Goal: Information Seeking & Learning: Learn about a topic

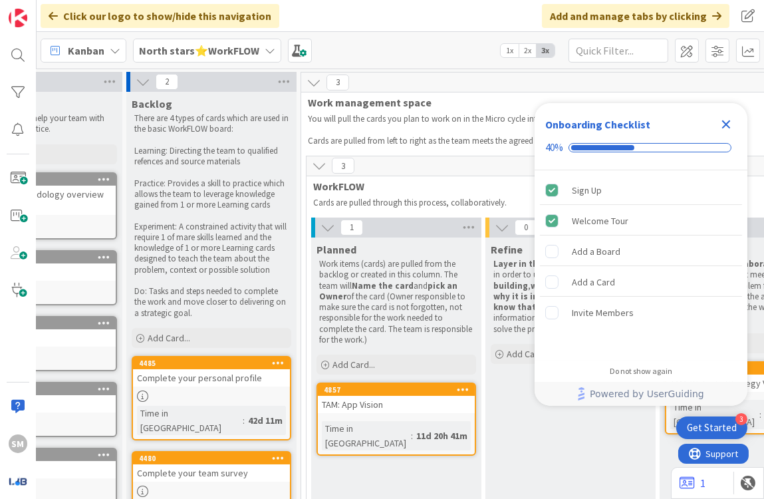
scroll to position [0, 119]
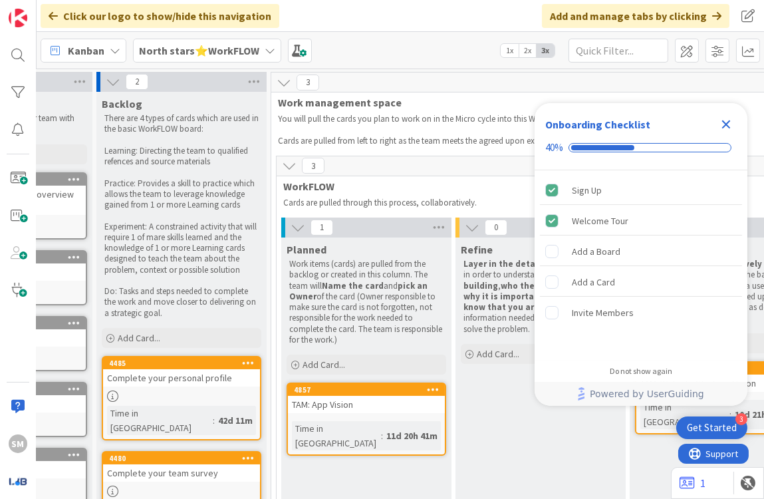
click at [225, 64] on div "Kanban North stars⭐WorkFLOW 1x 2x 3x" at bounding box center [400, 50] width 727 height 37
click at [218, 51] on b "North stars⭐WorkFLOW" at bounding box center [199, 50] width 120 height 13
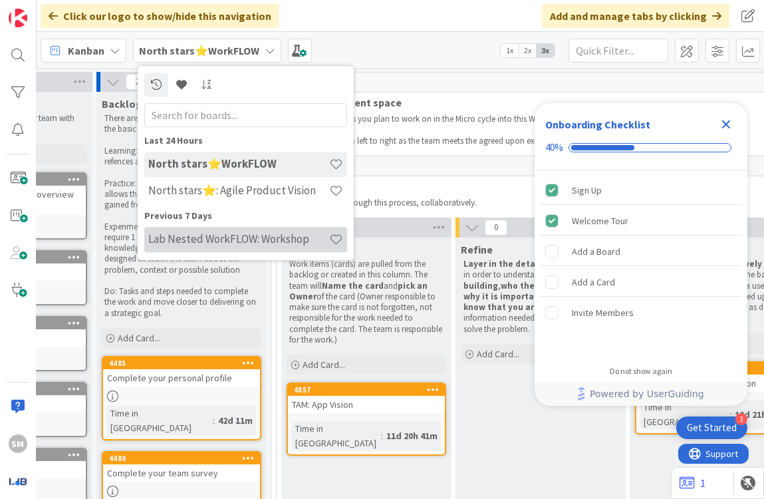
click at [280, 234] on h4 "Lab Nested WorkFLOW: Workshop" at bounding box center [238, 238] width 181 height 13
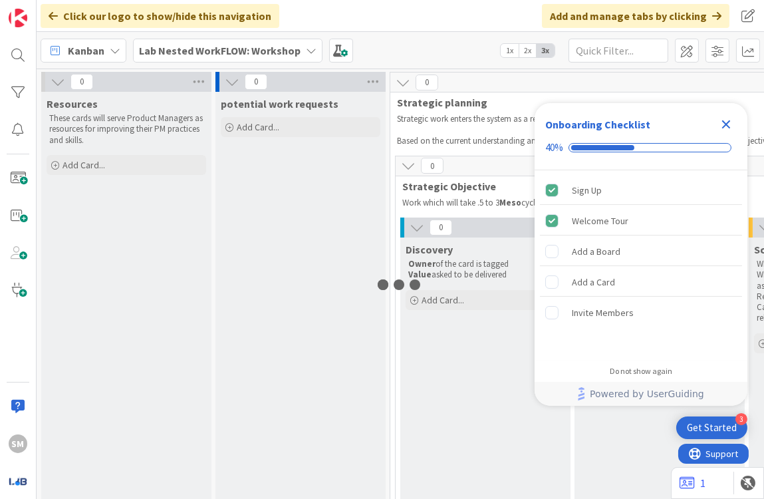
click at [224, 51] on b "Lab Nested WorkFLOW: Workshop" at bounding box center [220, 50] width 162 height 13
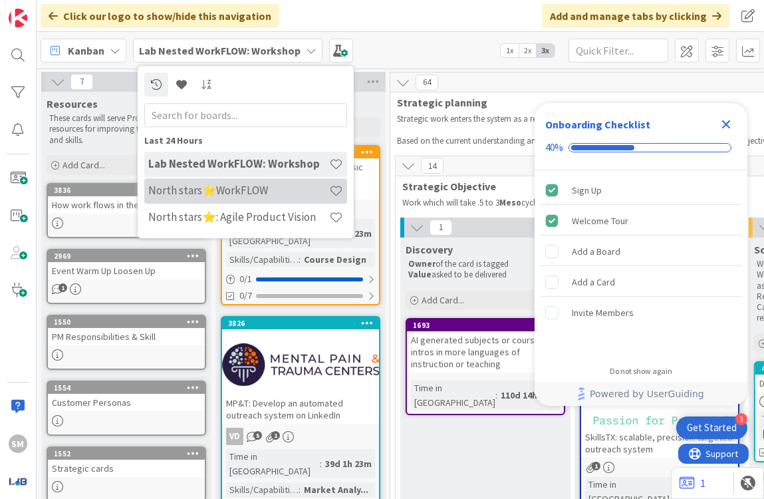
click at [265, 191] on h4 "North stars⭐WorkFLOW" at bounding box center [238, 190] width 181 height 13
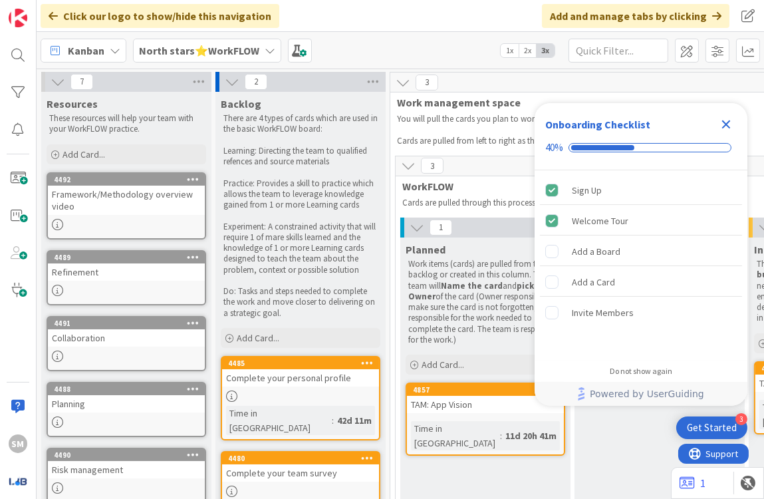
click at [251, 60] on div "North stars⭐WorkFLOW" at bounding box center [207, 51] width 148 height 24
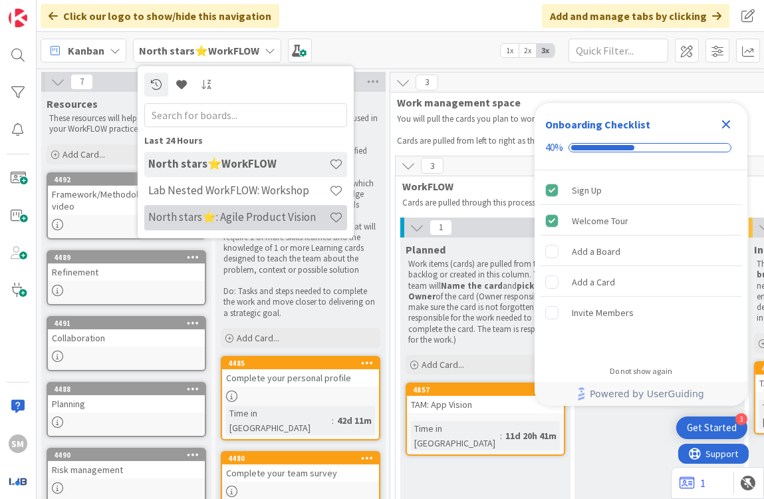
click at [277, 213] on h4 "North stars⭐: Agile Product Vision" at bounding box center [238, 216] width 181 height 13
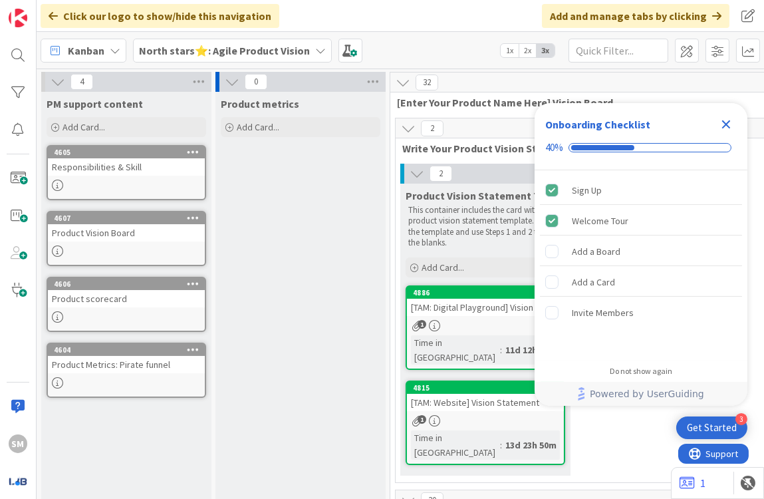
click at [725, 120] on icon "Close Checklist" at bounding box center [726, 124] width 16 height 16
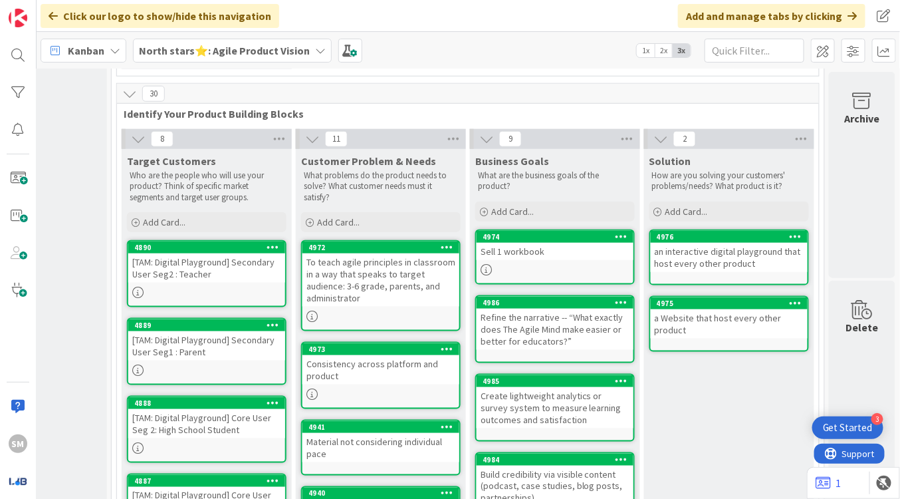
scroll to position [447, 287]
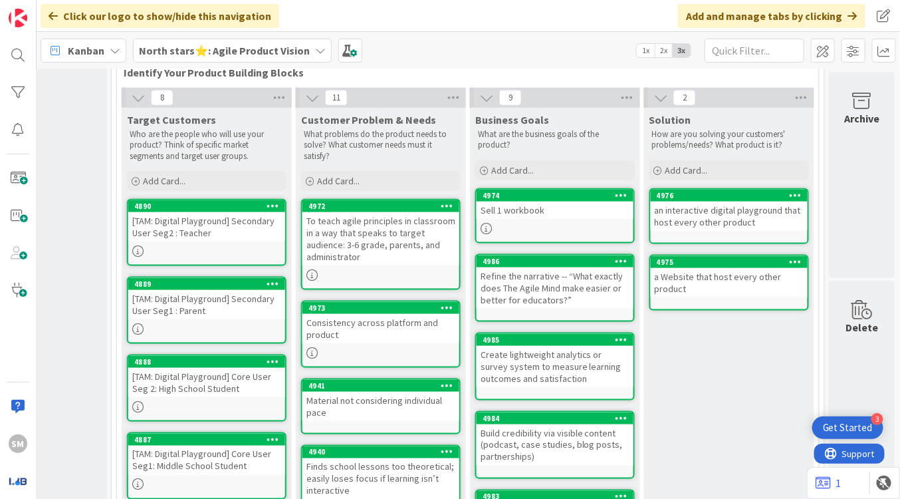
click at [543, 201] on div "Sell 1 workbook" at bounding box center [555, 209] width 157 height 17
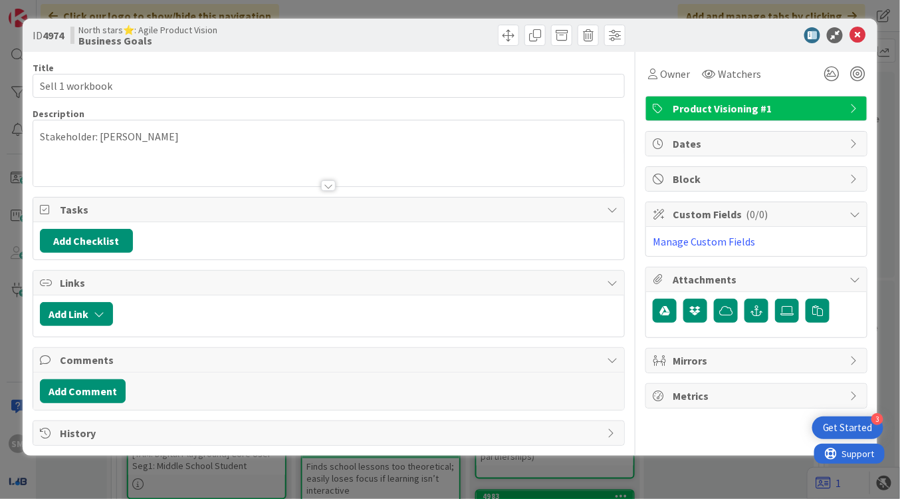
click at [578, 11] on div "ID 4974 North stars⭐: Agile Product Vision Business Goals Title 15 / 128 Sell 1…" at bounding box center [450, 249] width 900 height 499
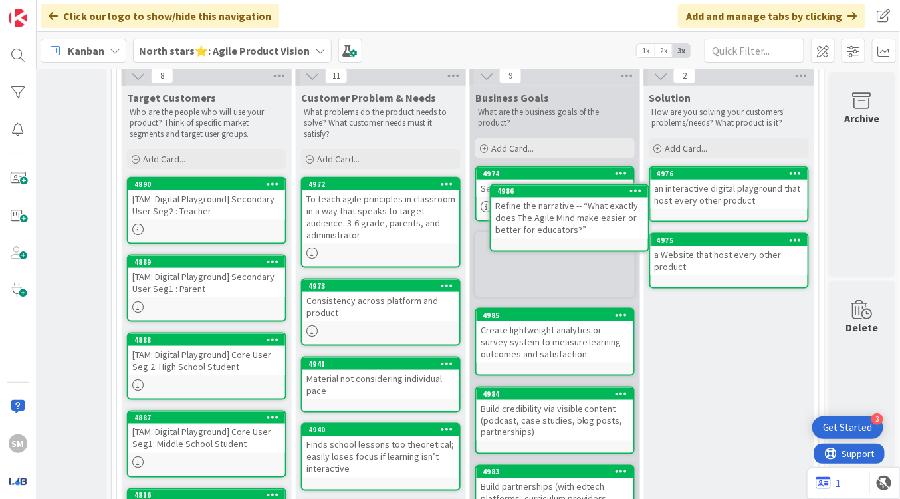
scroll to position [455, 287]
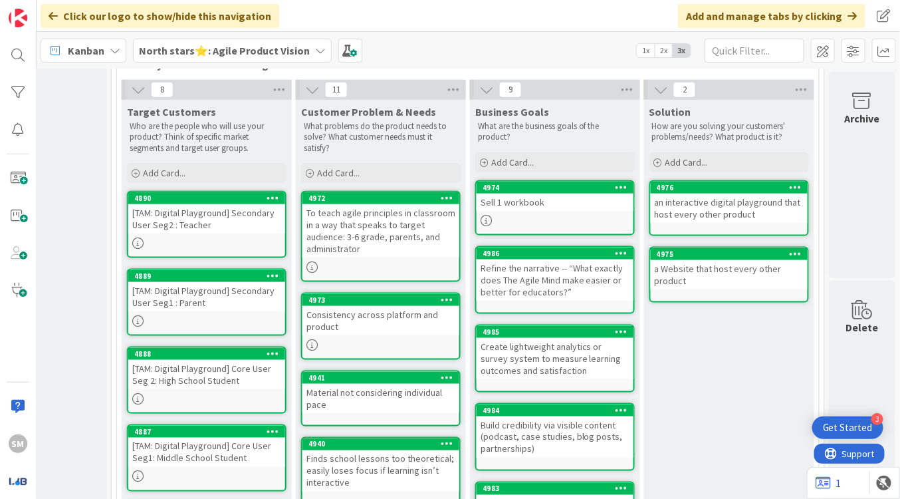
click at [529, 263] on div "Refine the narrative -- “What exactly does The Agile Mind make easier or better…" at bounding box center [555, 279] width 157 height 41
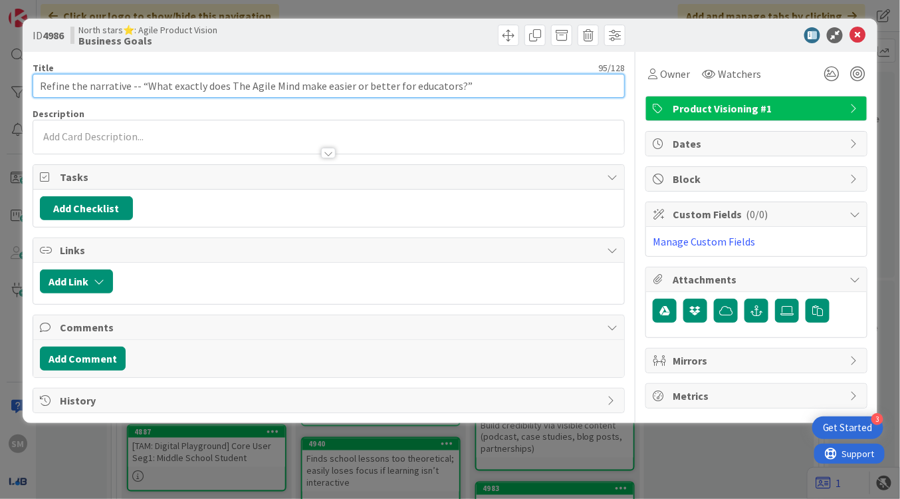
click at [402, 92] on input "Refine the narrative -- “What exactly does The Agile Mind make easier or better…" at bounding box center [329, 86] width 592 height 24
type input "Refine the narrative -- “What exactly does The Agile Mind make easier or better…"
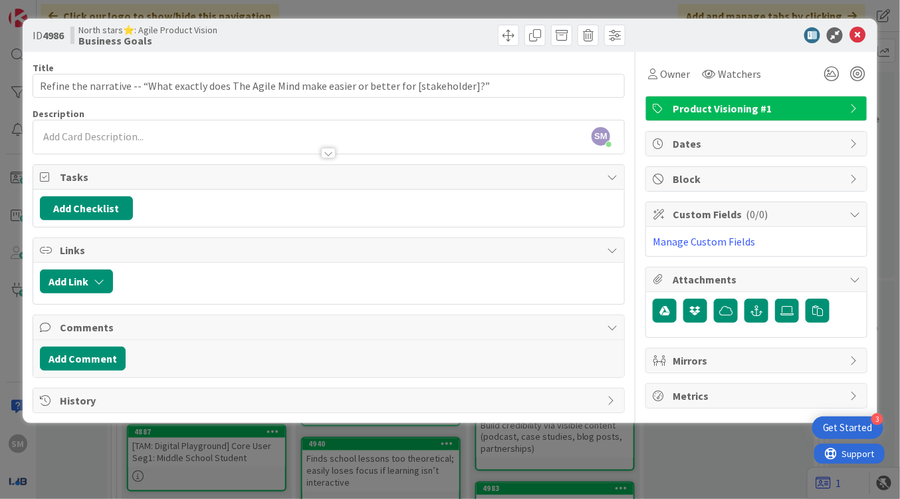
click at [763, 34] on icon at bounding box center [858, 35] width 16 height 16
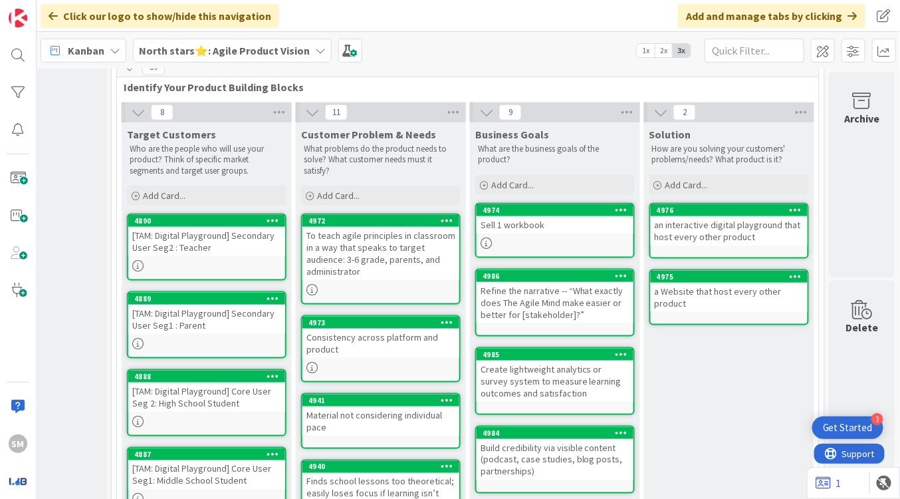
scroll to position [433, 287]
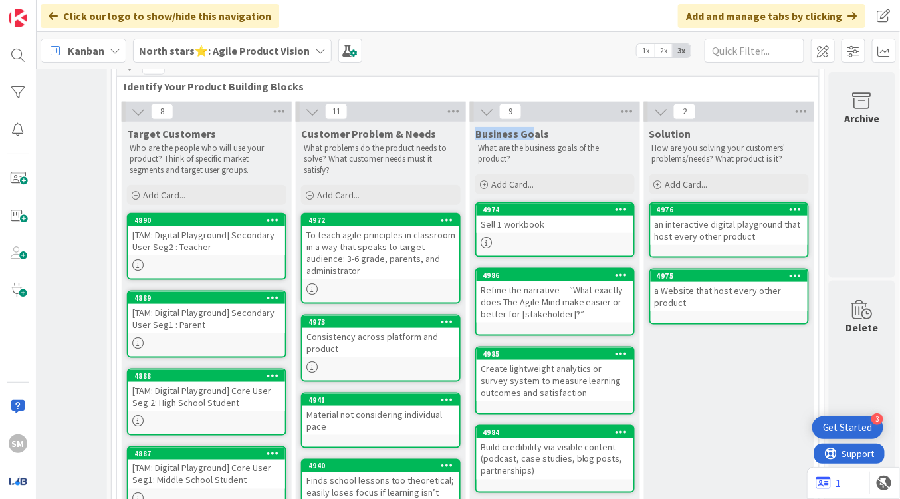
drag, startPoint x: 469, startPoint y: 106, endPoint x: 528, endPoint y: 101, distance: 59.4
click at [528, 127] on span "Business Goals" at bounding box center [512, 133] width 74 height 13
click at [531, 127] on span "Business Goals" at bounding box center [512, 133] width 74 height 13
click at [509, 127] on span "Business Goals" at bounding box center [512, 133] width 74 height 13
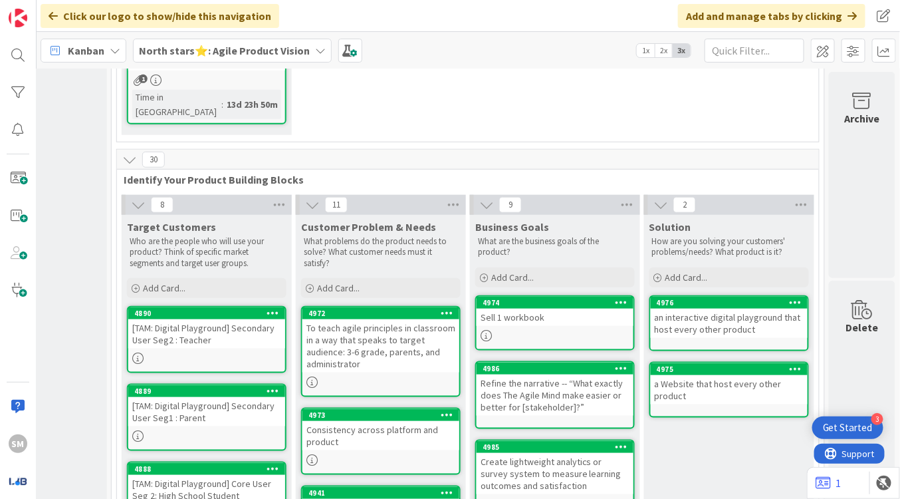
scroll to position [333, 287]
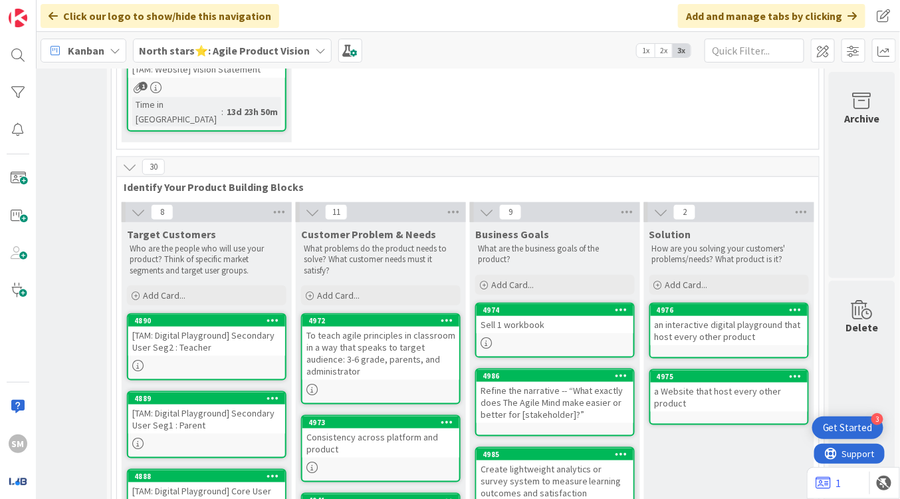
click at [273, 47] on b "North stars⭐: Agile Product Vision" at bounding box center [224, 50] width 171 height 13
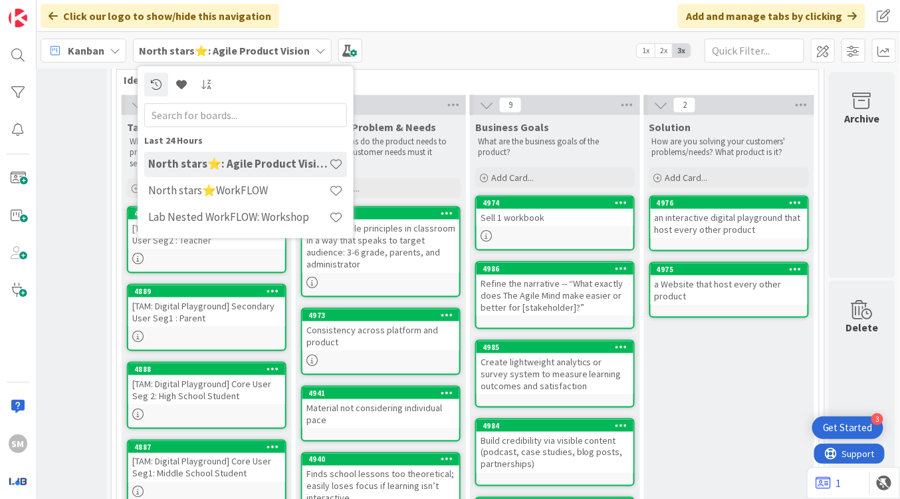
scroll to position [435, 287]
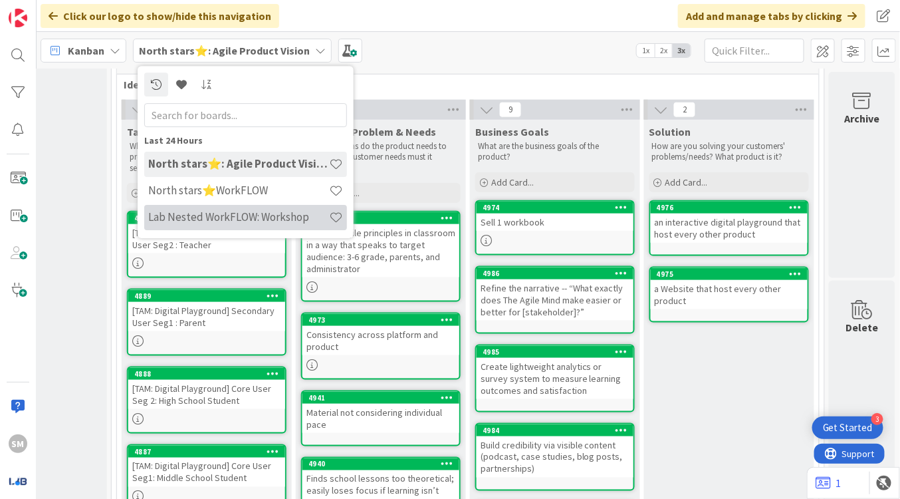
click at [248, 216] on h4 "Lab Nested WorkFLOW: Workshop" at bounding box center [238, 216] width 181 height 13
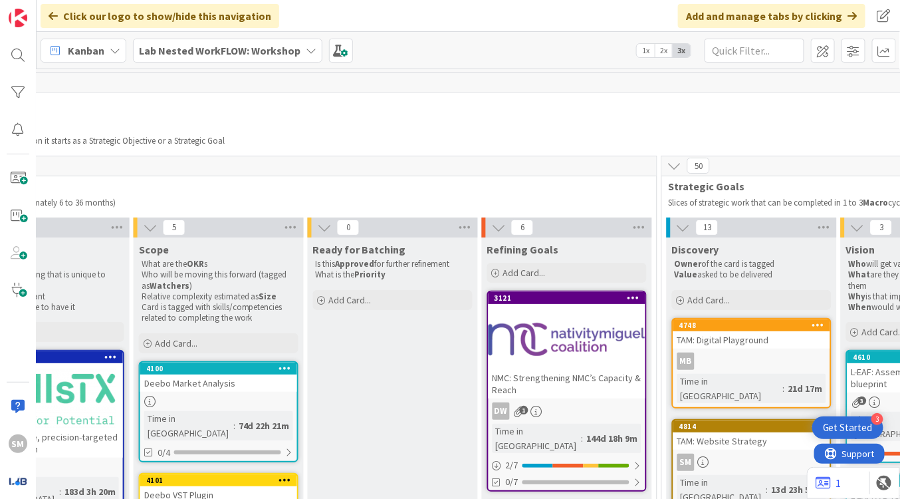
scroll to position [0, 971]
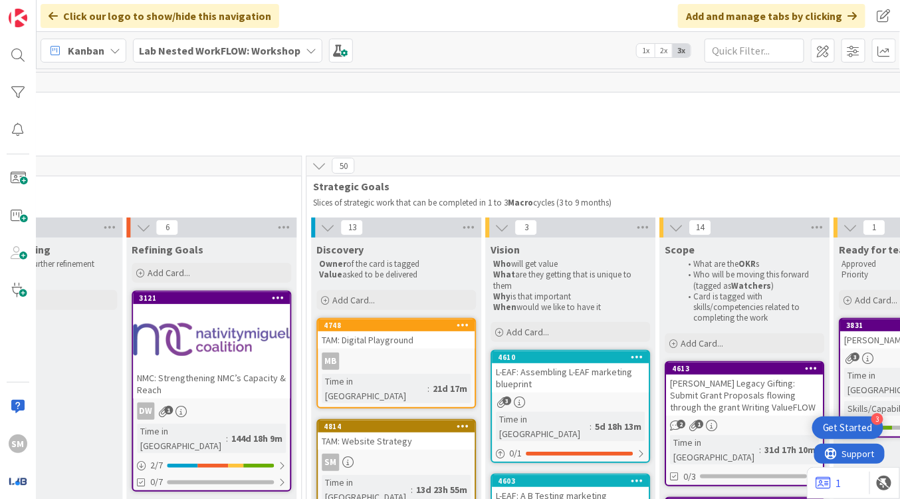
click at [306, 52] on icon at bounding box center [311, 50] width 11 height 11
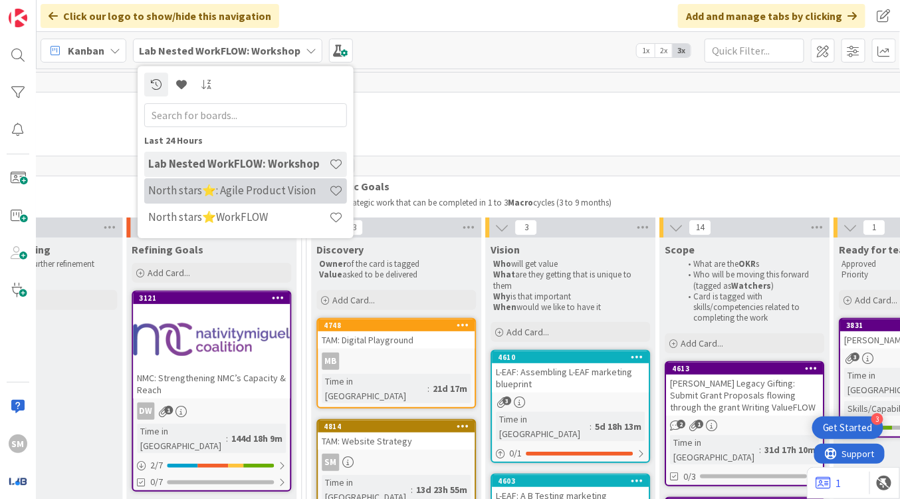
click at [266, 197] on h4 "North stars⭐: Agile Product Vision" at bounding box center [238, 190] width 181 height 13
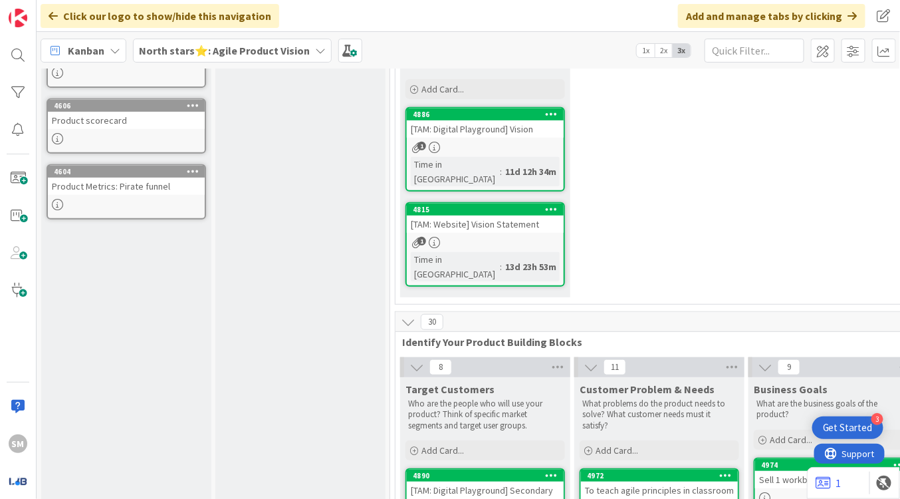
scroll to position [174, 0]
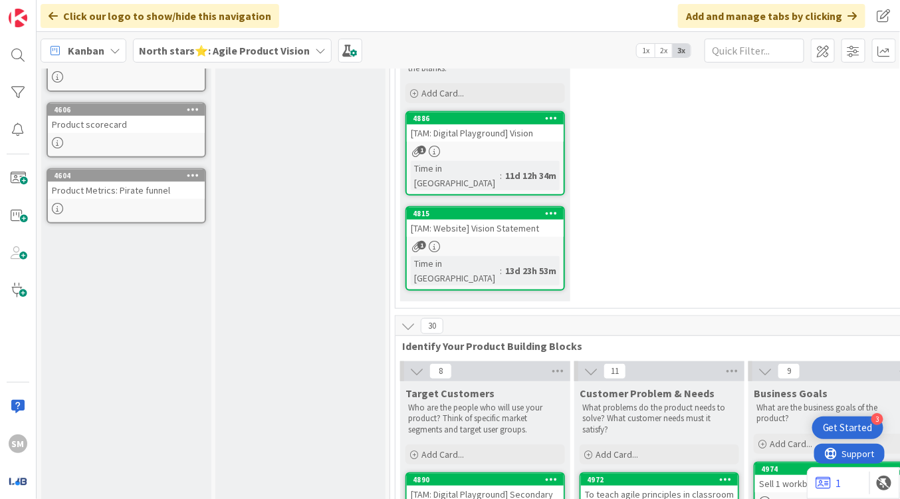
click at [467, 219] on div "[TAM: Website] Vision Statement" at bounding box center [485, 227] width 157 height 17
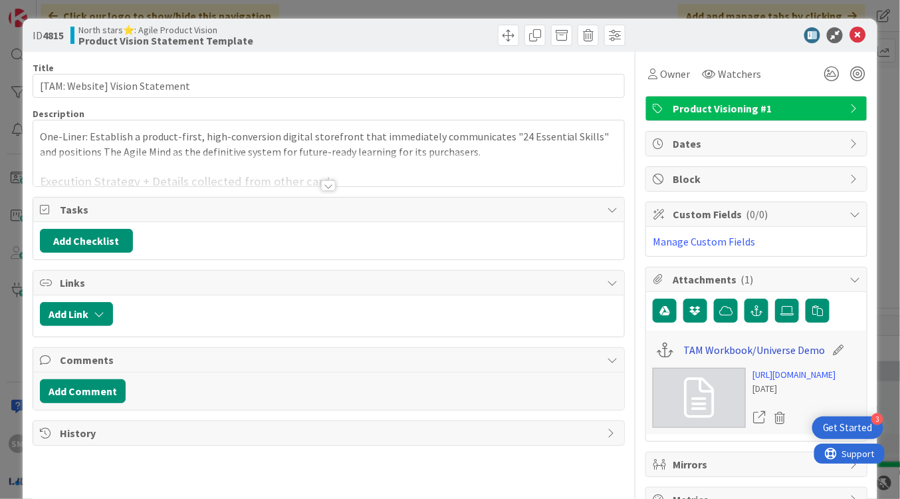
click at [763, 347] on link "TAM Workbook/Universe Demo" at bounding box center [755, 350] width 142 height 16
click at [763, 43] on div "ID 4815 North stars⭐: Agile Product Vision Product Vision Statement Template" at bounding box center [450, 35] width 855 height 33
click at [763, 34] on icon at bounding box center [858, 35] width 16 height 16
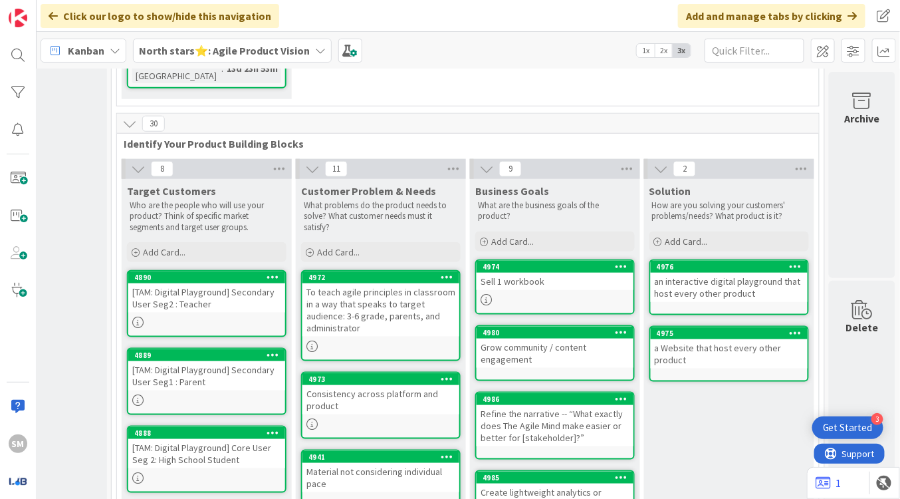
scroll to position [352, 287]
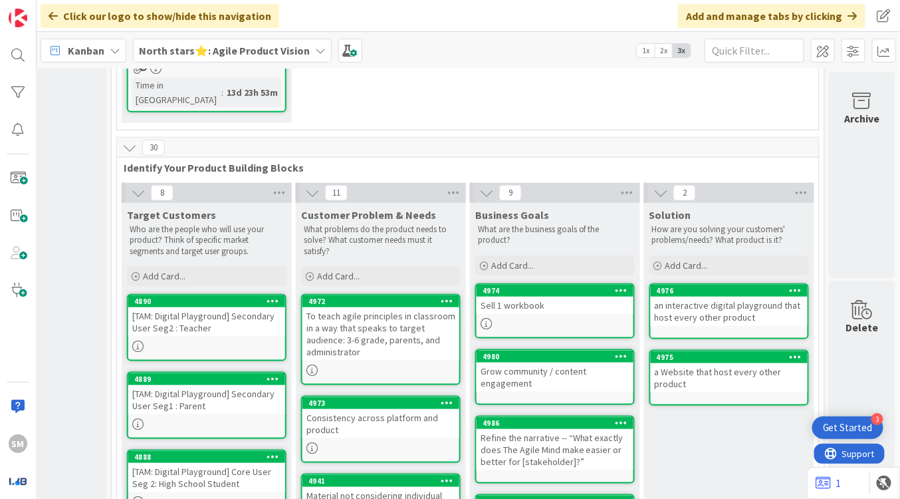
click at [695, 297] on div "an interactive digital playground that host every other product" at bounding box center [729, 311] width 157 height 29
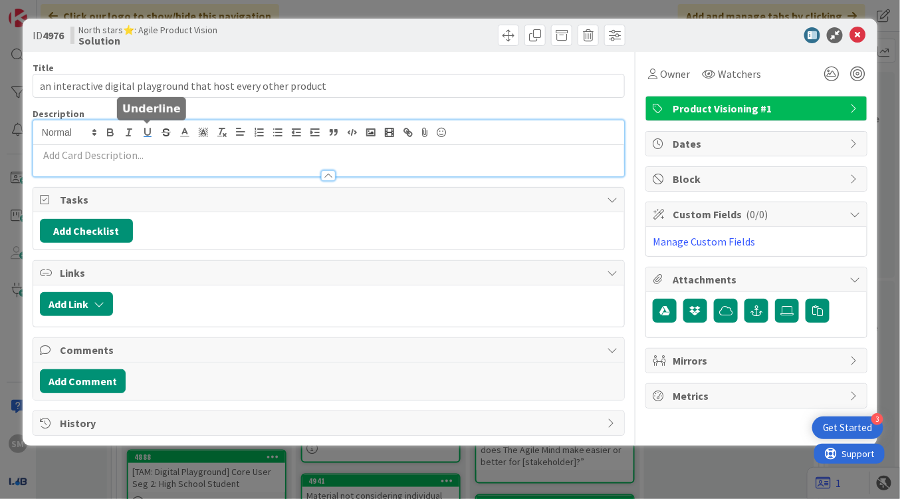
click at [154, 136] on div at bounding box center [328, 148] width 591 height 56
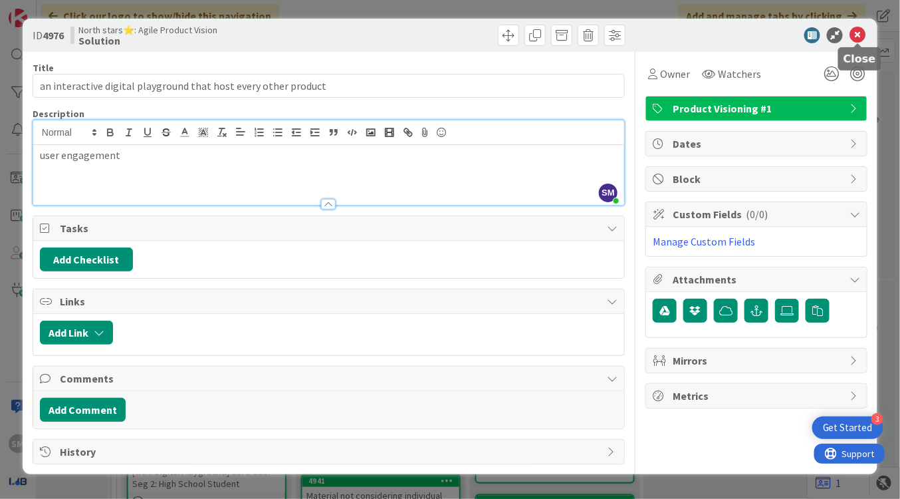
click at [763, 34] on icon at bounding box center [858, 35] width 16 height 16
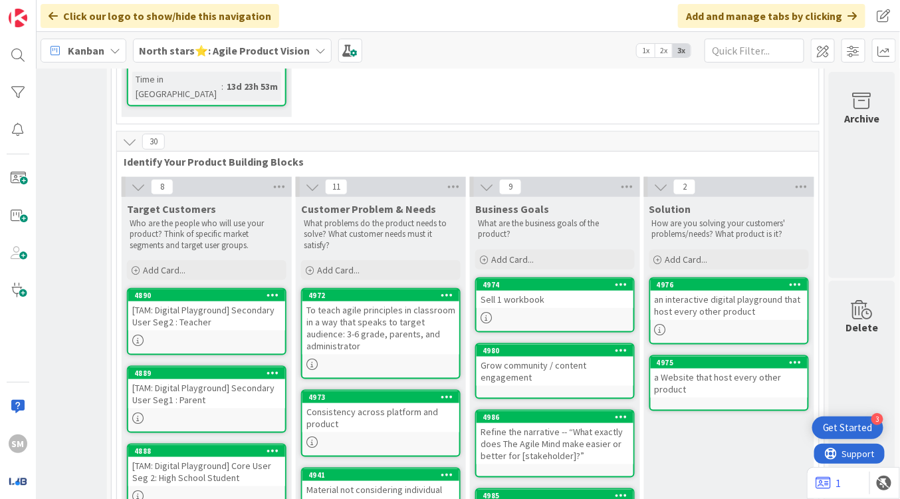
scroll to position [391, 287]
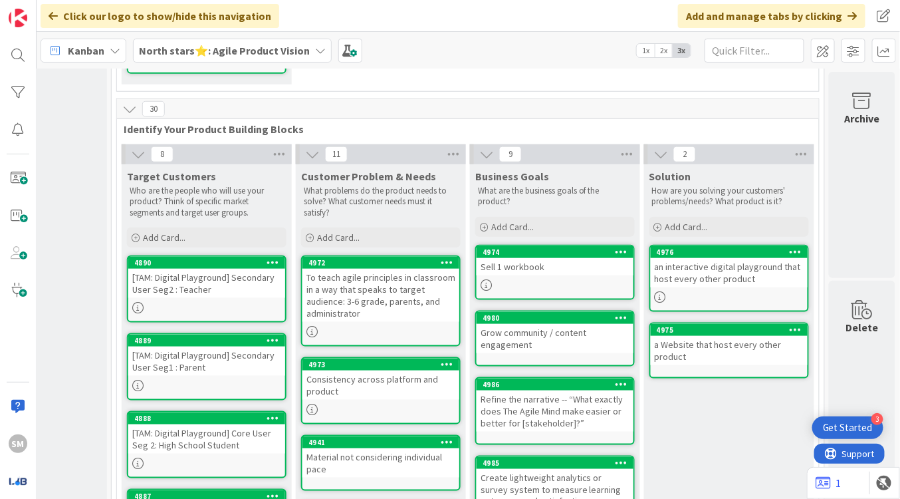
click at [275, 55] on b "North stars⭐: Agile Product Vision" at bounding box center [224, 50] width 171 height 13
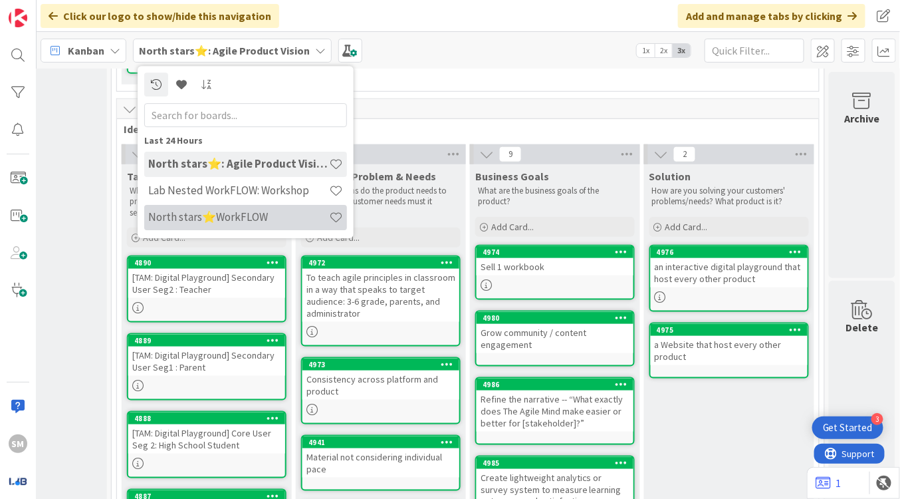
click at [307, 229] on div "North stars⭐WorkFLOW" at bounding box center [245, 217] width 203 height 25
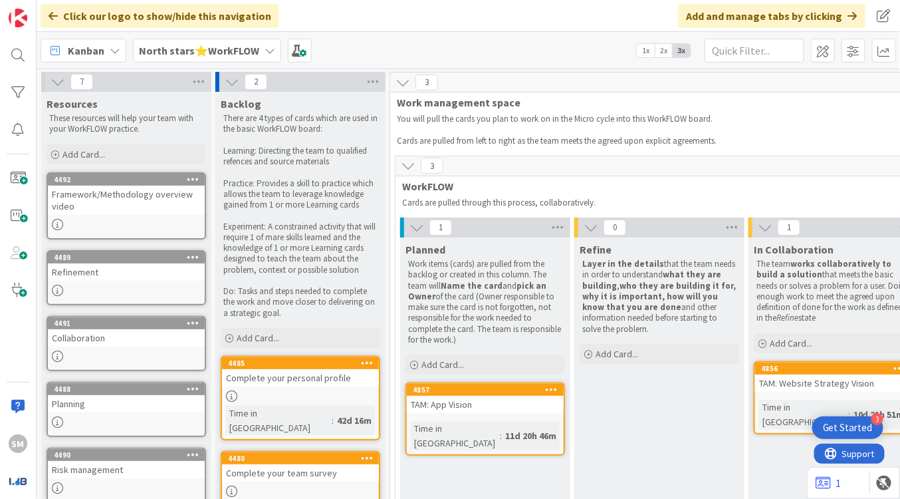
click at [546, 154] on div "3 Work management space You will pull the cards you plan to work on in the Micr…" at bounding box center [747, 414] width 714 height 685
click at [233, 53] on b "North stars⭐WorkFLOW" at bounding box center [199, 50] width 120 height 13
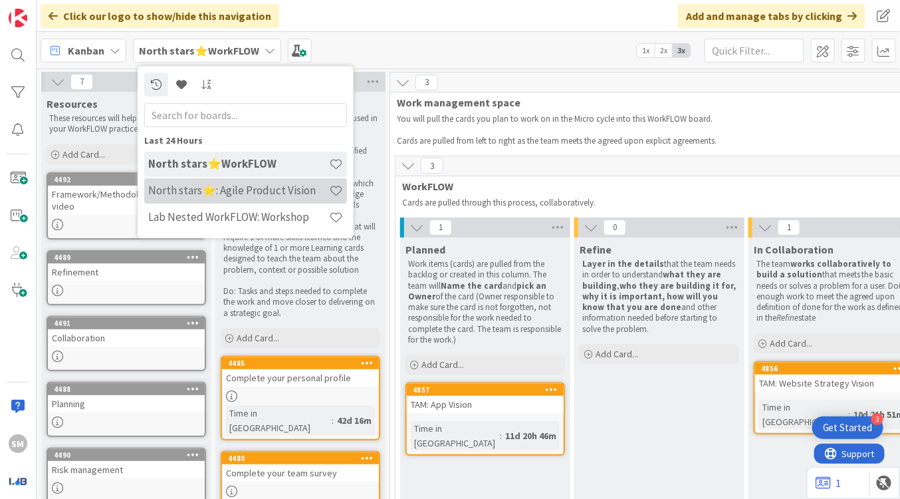
click at [266, 185] on h4 "North stars⭐: Agile Product Vision" at bounding box center [238, 190] width 181 height 13
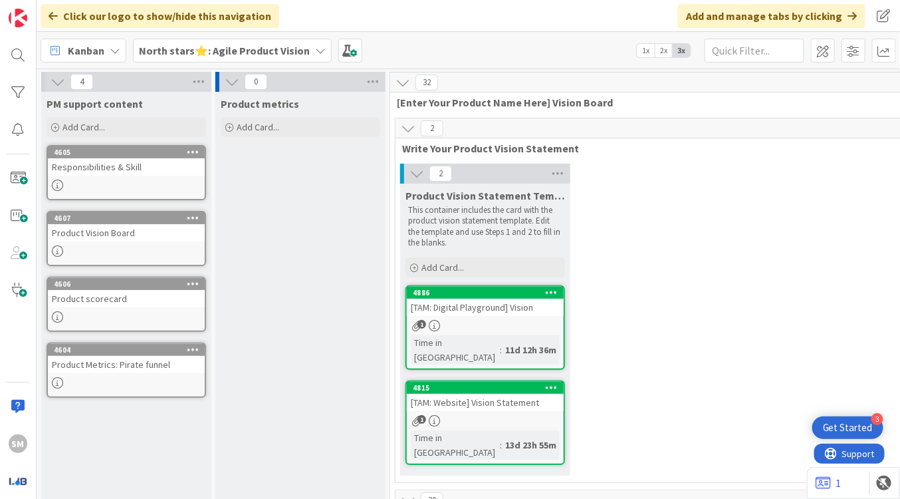
click at [185, 50] on b "North stars⭐: Agile Product Vision" at bounding box center [224, 50] width 171 height 13
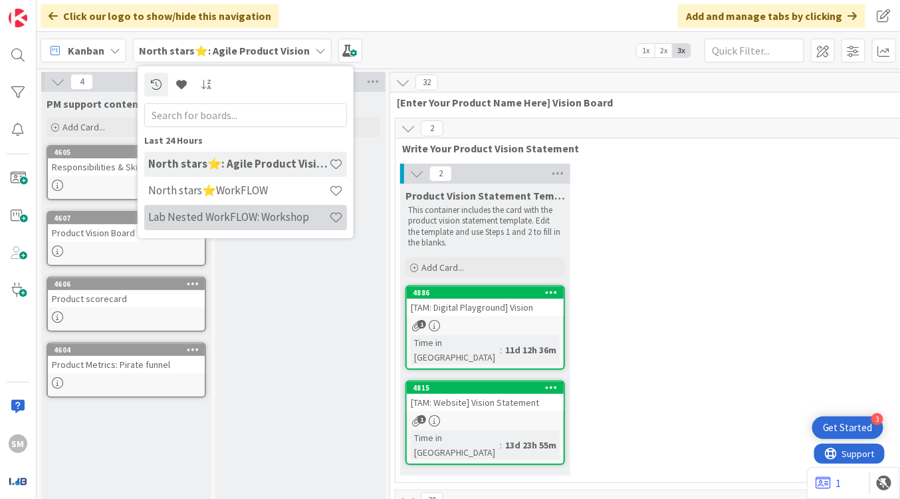
click at [285, 216] on h4 "Lab Nested WorkFLOW: Workshop" at bounding box center [238, 216] width 181 height 13
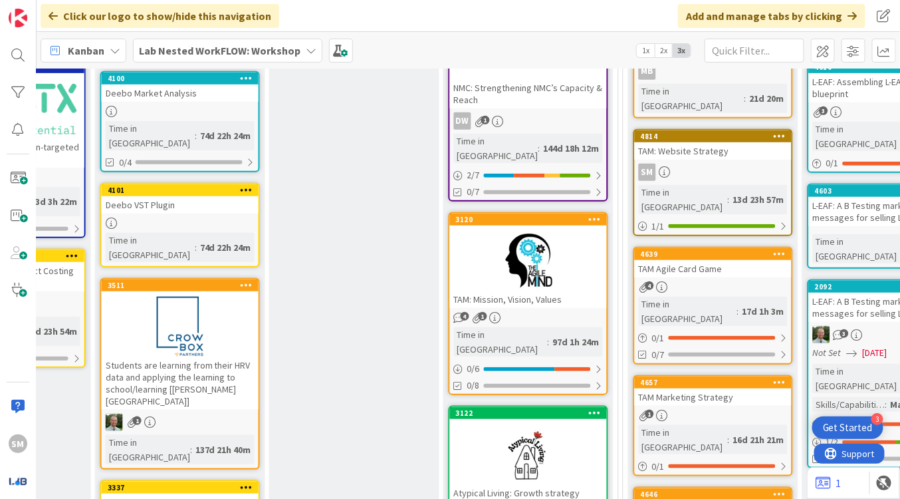
scroll to position [301, 654]
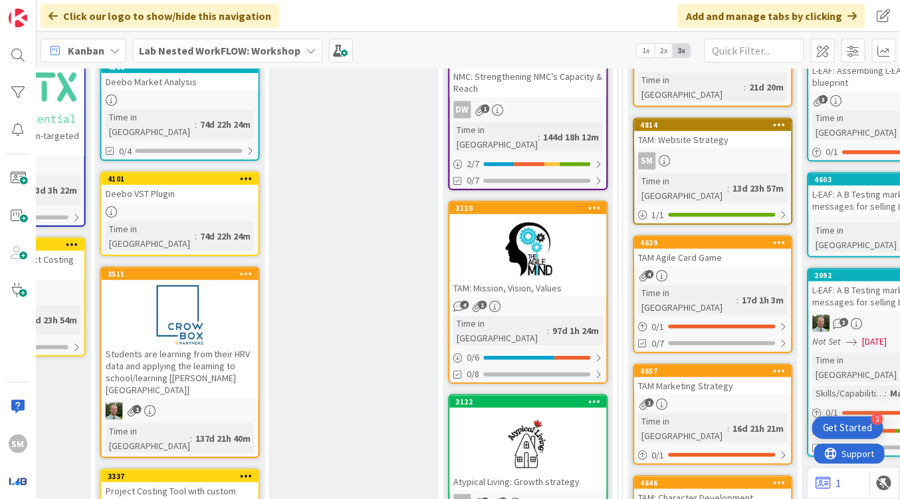
click at [572, 226] on div at bounding box center [528, 249] width 157 height 60
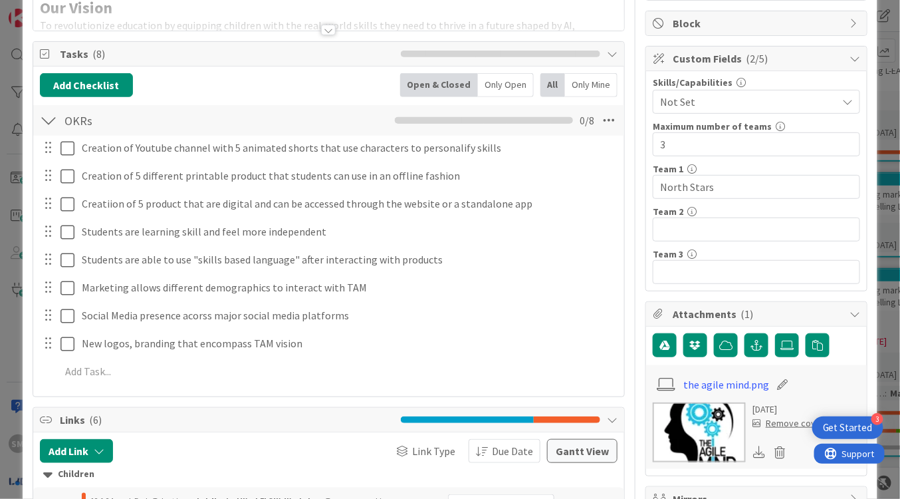
scroll to position [160, 0]
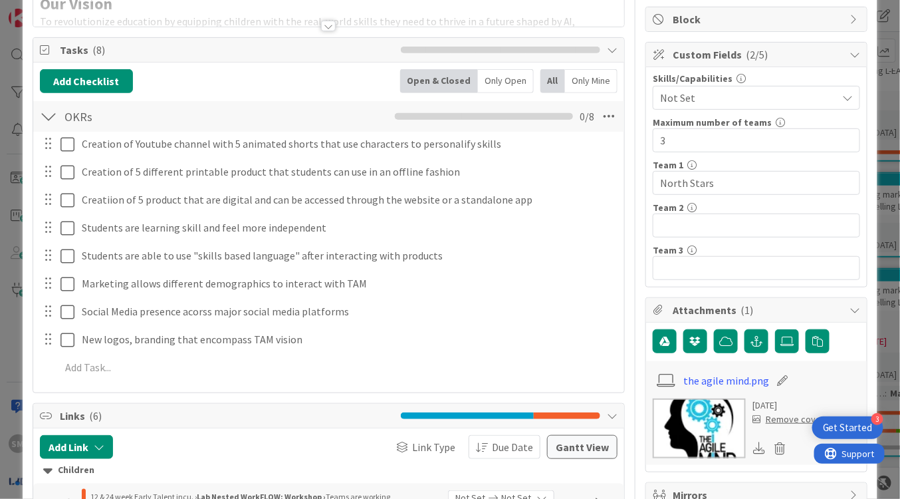
click at [12, 95] on div "ID 3120 Lab Nested WorkFLOW: Workshop Refining Goals Title 28 / 128 TAM: Missio…" at bounding box center [450, 249] width 900 height 499
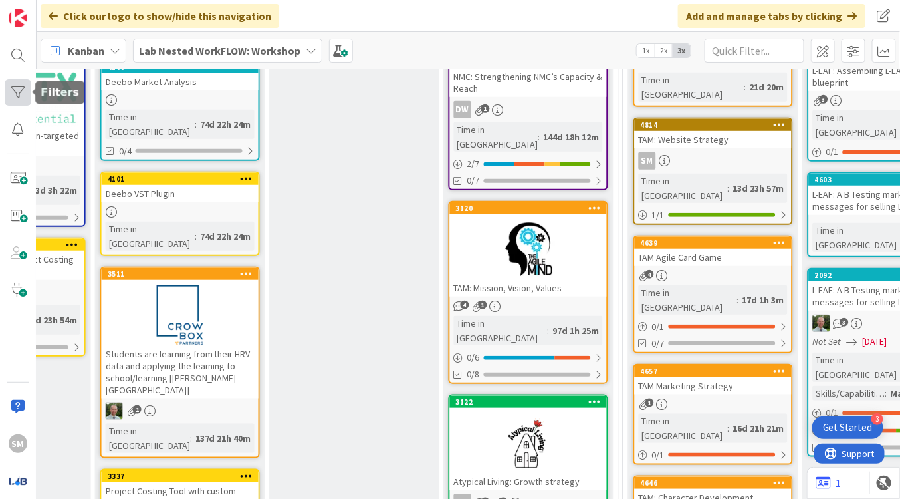
click at [13, 95] on div at bounding box center [18, 92] width 27 height 27
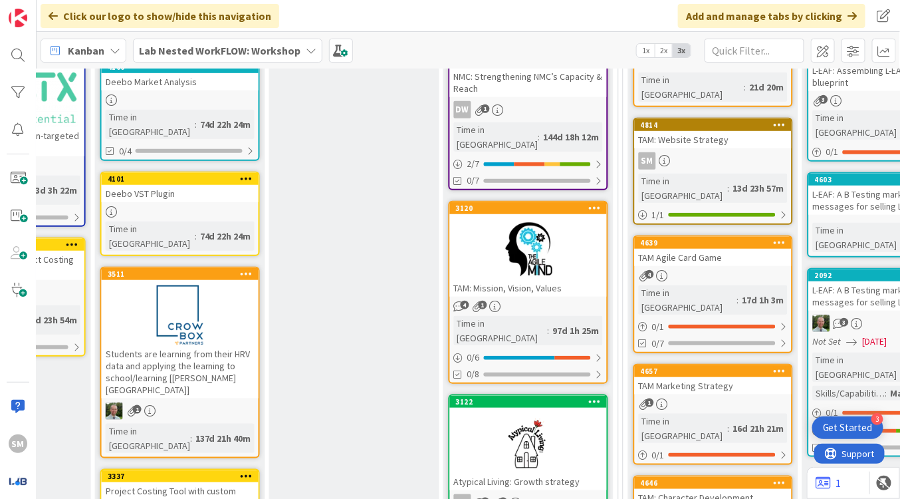
click at [276, 57] on span "Lab Nested WorkFLOW: Workshop" at bounding box center [220, 51] width 162 height 16
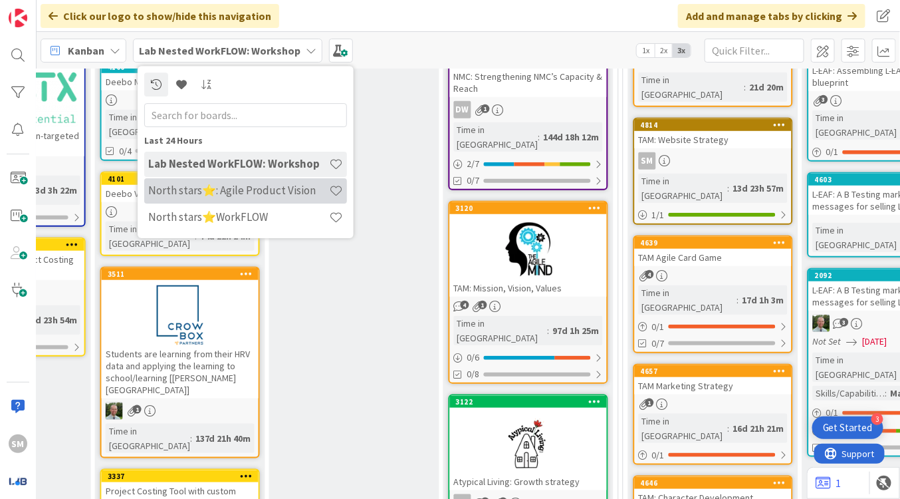
click at [269, 194] on h4 "North stars⭐: Agile Product Vision" at bounding box center [238, 190] width 181 height 13
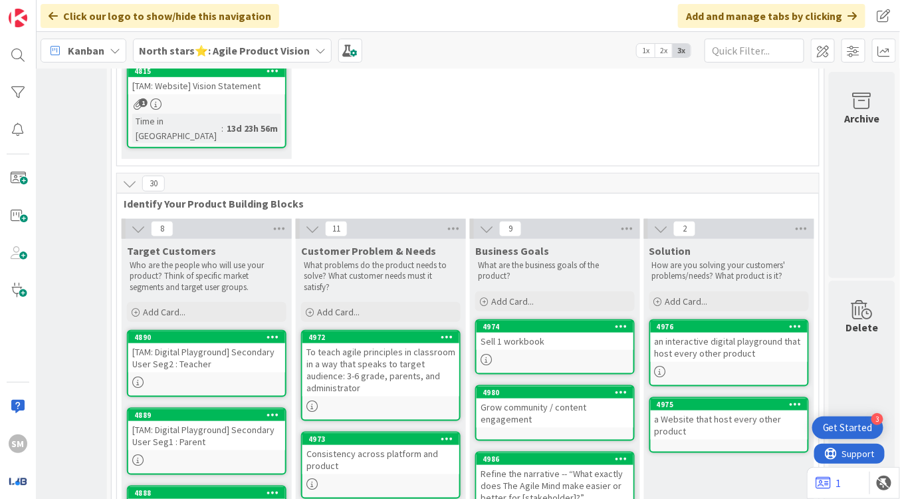
scroll to position [300, 287]
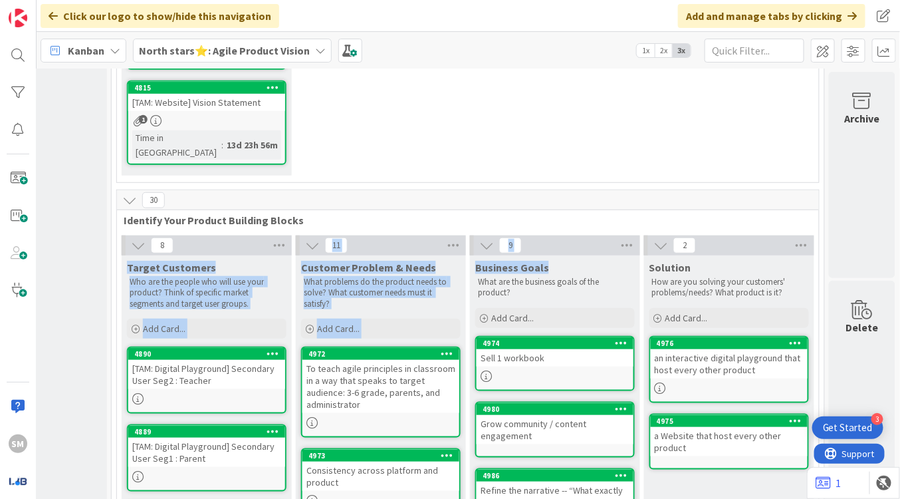
drag, startPoint x: 548, startPoint y: 235, endPoint x: 115, endPoint y: 238, distance: 432.8
click at [122, 255] on div "Target Customers Who are the people who will use your product? Think of specifi…" at bounding box center [207, 283] width 170 height 57
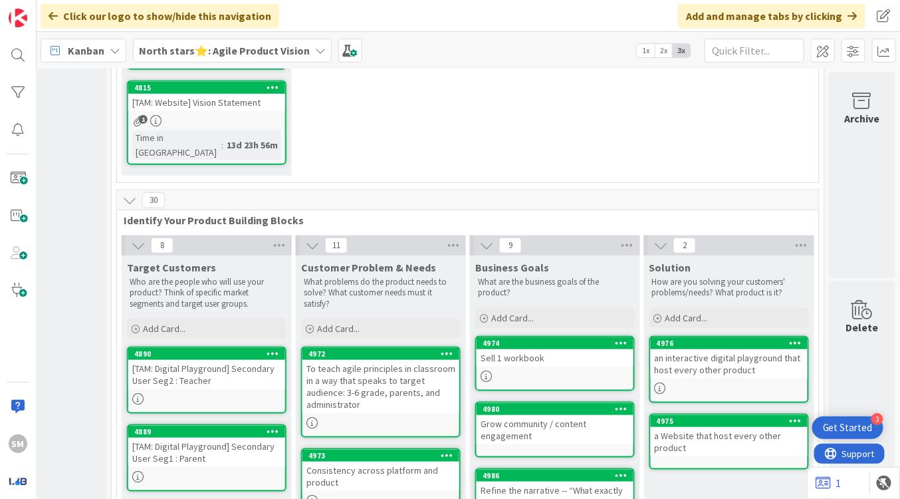
click at [122, 255] on div "Target Customers Who are the people who will use your product? Think of specifi…" at bounding box center [207, 283] width 170 height 57
click at [150, 261] on span "Target Customers" at bounding box center [171, 267] width 89 height 13
click at [376, 261] on span "Customer Problem & Needs" at bounding box center [368, 267] width 135 height 13
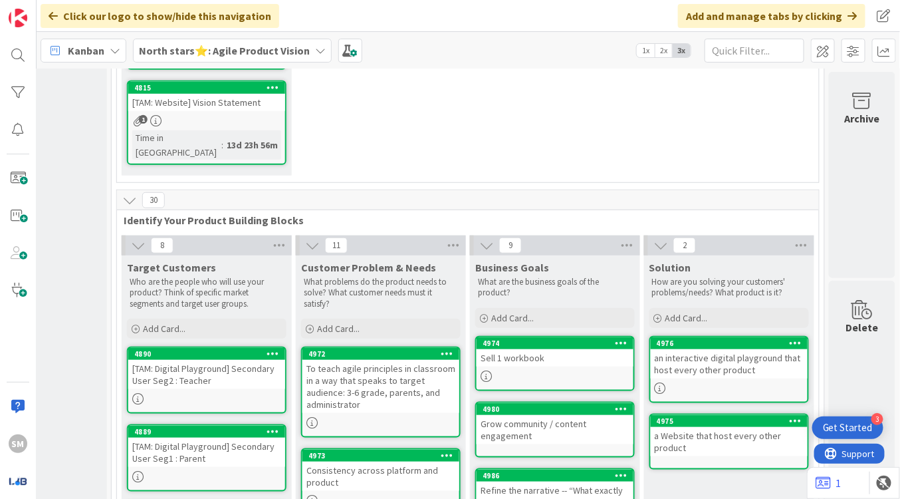
click at [515, 274] on div "What are the business goals of the product?" at bounding box center [555, 287] width 160 height 27
click at [509, 261] on span "Business Goals" at bounding box center [512, 267] width 74 height 13
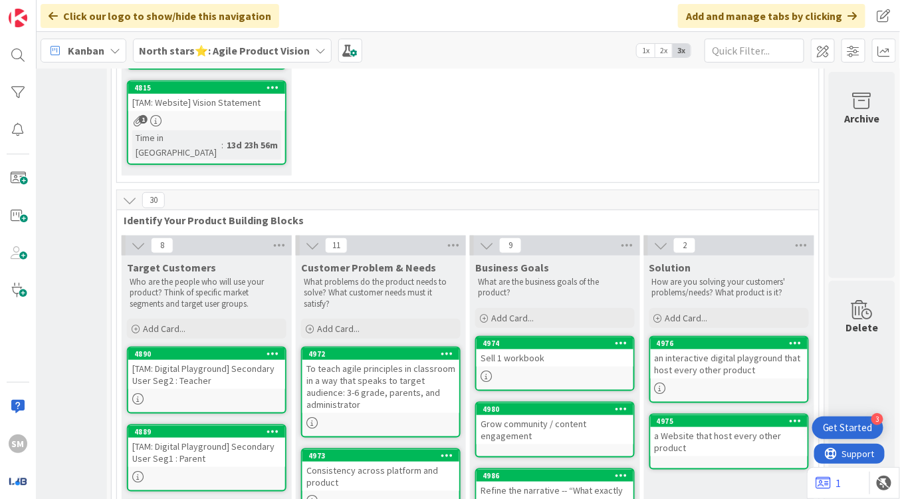
click at [650, 261] on span "Solution" at bounding box center [671, 267] width 42 height 13
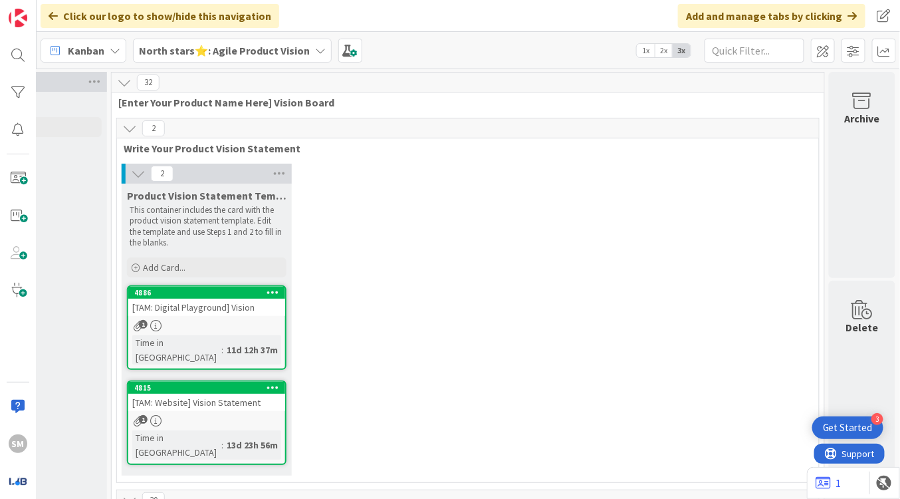
click at [475, 261] on div "2 Product Vision Statement Template This container includes the card with the p…" at bounding box center [468, 323] width 697 height 318
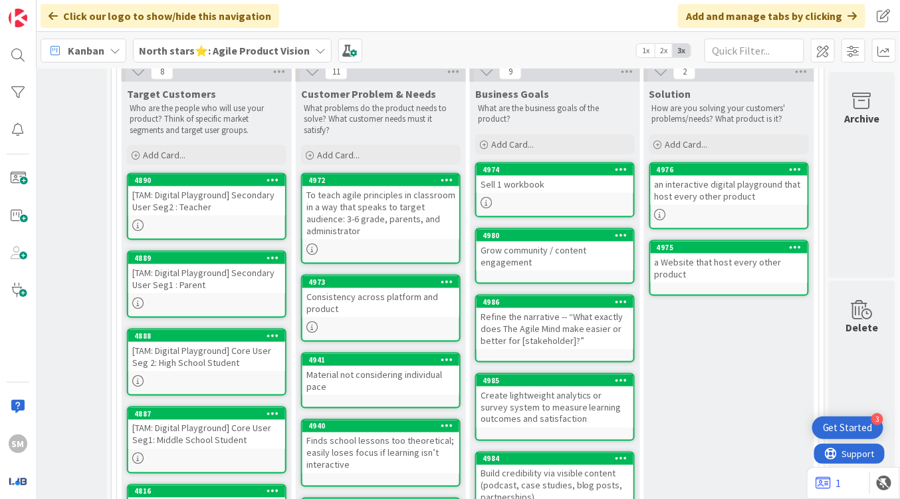
scroll to position [470, 287]
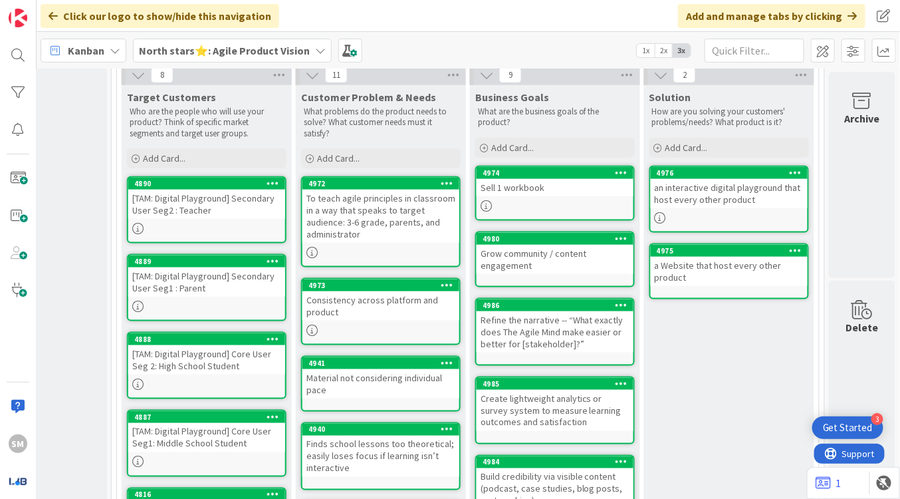
click at [707, 257] on div "a Website that host every other product" at bounding box center [729, 271] width 157 height 29
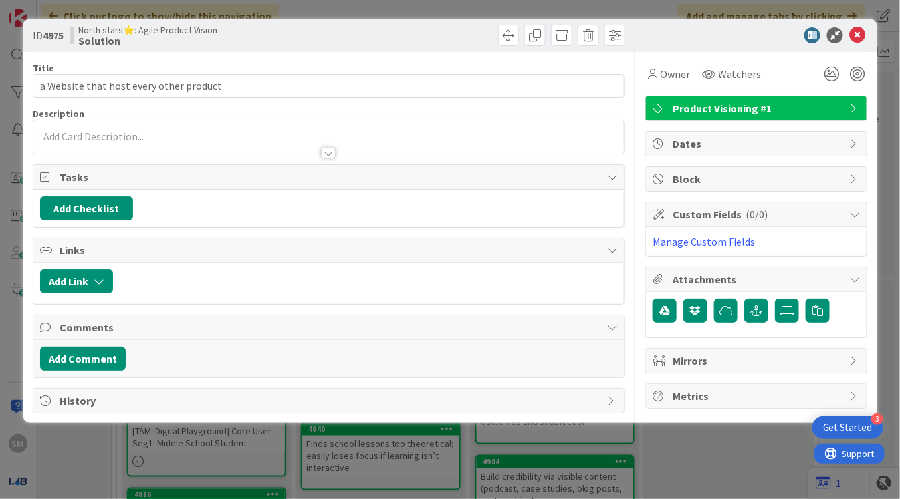
click at [278, 144] on div at bounding box center [328, 147] width 591 height 14
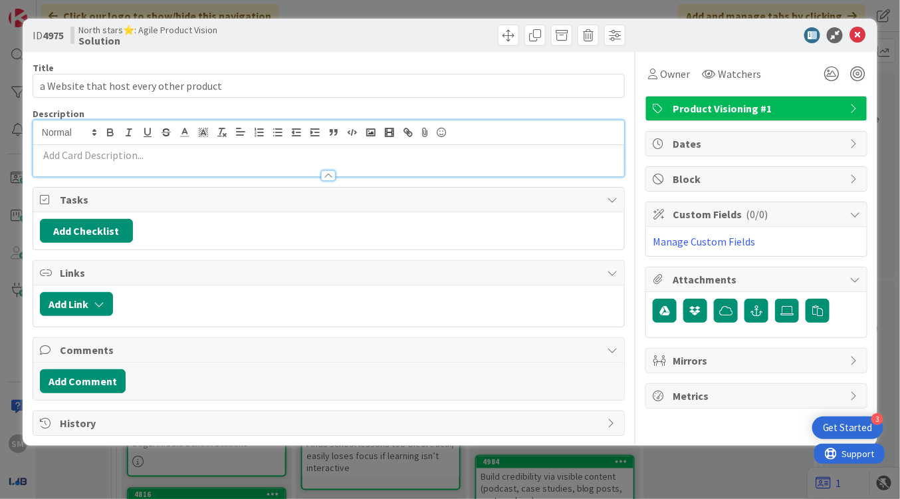
click at [270, 150] on p at bounding box center [329, 155] width 578 height 15
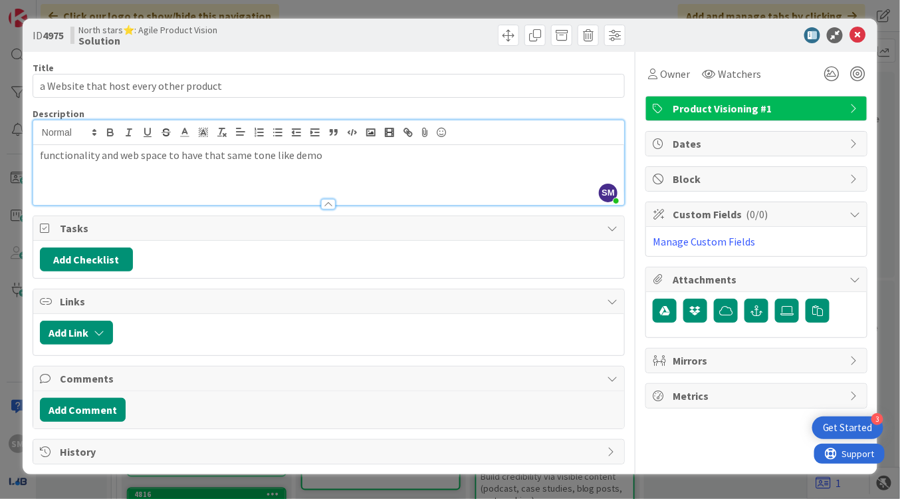
click at [284, 59] on div "Title 39 / 128 a Website that host every other product Description SM [PERSON_N…" at bounding box center [329, 258] width 592 height 412
click at [325, 164] on div "functionality and web space to have that same tone like demo" at bounding box center [328, 175] width 591 height 60
click at [493, 154] on p "functionality and web space to have that same tone like demo; soften the look o…" at bounding box center [329, 155] width 578 height 15
click at [595, 159] on p "functionality and web space to have that same tone like the demo; soften the lo…" at bounding box center [329, 155] width 578 height 15
click at [299, 178] on div "functionality and web space to have that same tone as the demo; soften the look…" at bounding box center [328, 175] width 591 height 60
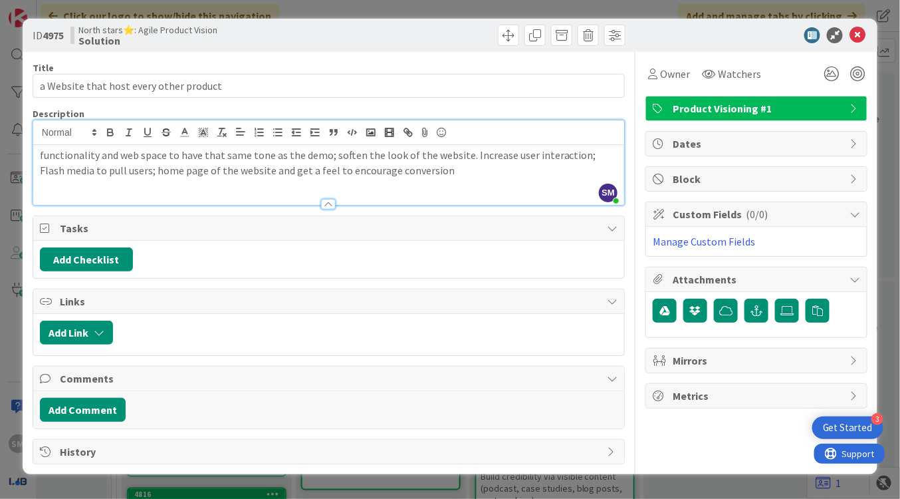
click at [217, 176] on p "functionality and web space to have that same tone as the demo; soften the look…" at bounding box center [329, 163] width 578 height 30
click at [492, 176] on p "functionality and web space to have that same tone as the demo; soften the look…" at bounding box center [329, 163] width 578 height 30
click at [437, 180] on div "functionality and web space to have that same tone as the demo; soften the look…" at bounding box center [328, 175] width 591 height 60
click at [473, 3] on div "ID 4975 North stars⭐: Agile Product Vision Solution Title 39 / 128 a Website th…" at bounding box center [450, 249] width 900 height 499
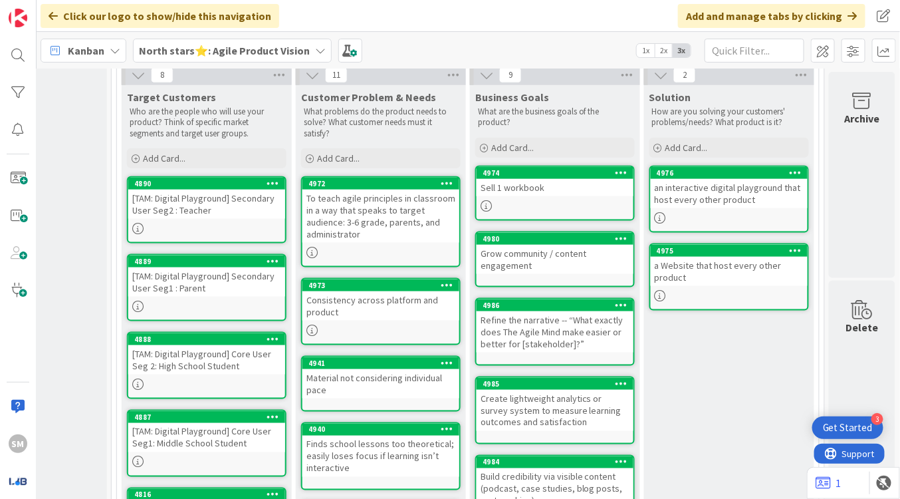
click at [664, 257] on div "a Website that host every other product" at bounding box center [729, 271] width 157 height 29
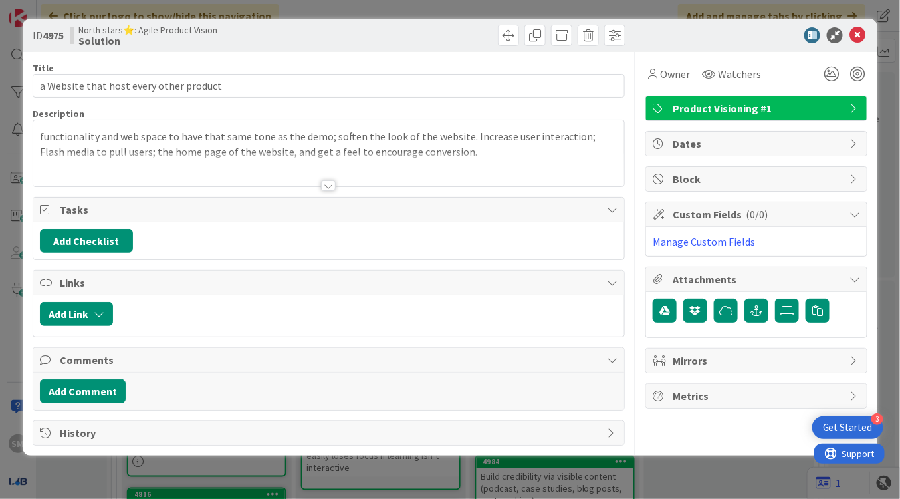
click at [470, 140] on p "functionality and web space to have that same tone as the demo; soften the look…" at bounding box center [329, 144] width 578 height 30
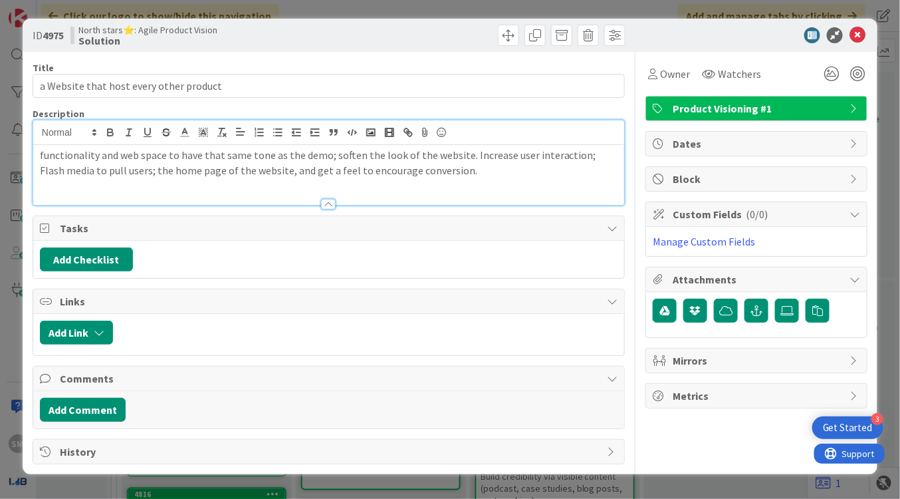
click at [470, 162] on p "functionality and web space to have that same tone as the demo; soften the look…" at bounding box center [329, 163] width 578 height 30
click at [213, 156] on p "functionality and web space to have that same tone as the demo; soften the webs…" at bounding box center [329, 163] width 578 height 30
click at [369, 67] on div "Title 39 / 128" at bounding box center [329, 68] width 592 height 12
click at [226, 186] on div "functionality and web space to have that same tone as the demo; soften the webs…" at bounding box center [328, 175] width 591 height 60
click at [422, 29] on div at bounding box center [478, 35] width 293 height 21
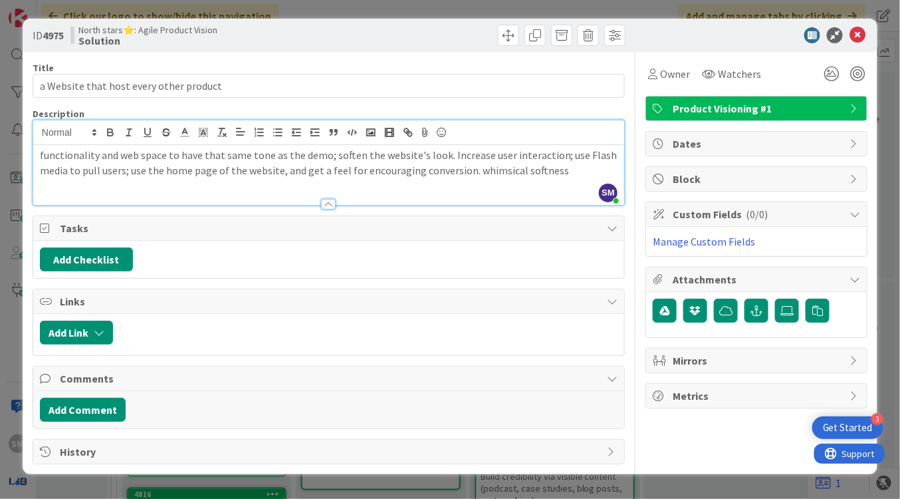
click at [452, 7] on div "ID 4975 North stars⭐: Agile Product Vision Solution Title 39 / 128 a Website th…" at bounding box center [450, 249] width 900 height 499
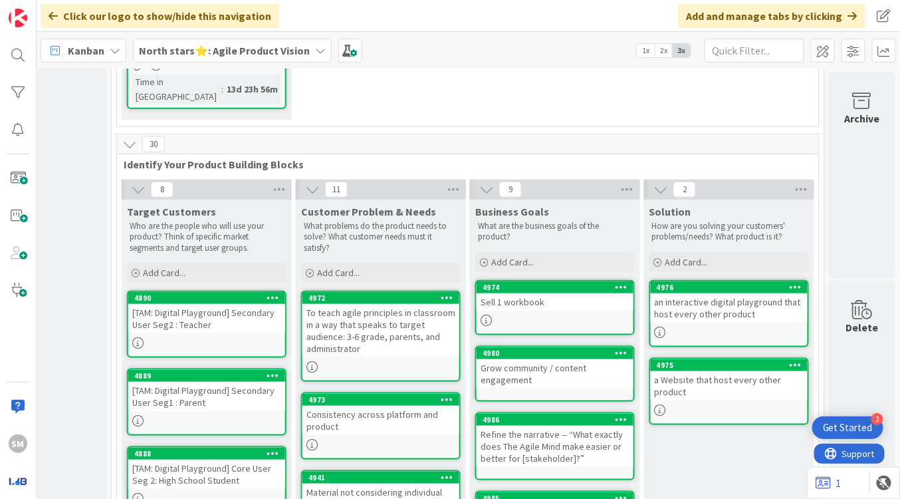
scroll to position [312, 287]
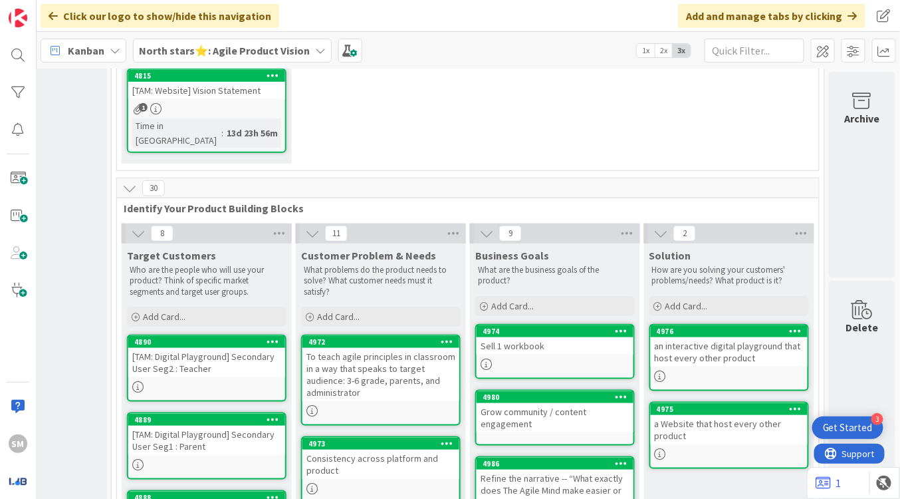
click at [398, 118] on div "2 Product Vision Statement Template This container includes the card with the p…" at bounding box center [468, 11] width 697 height 318
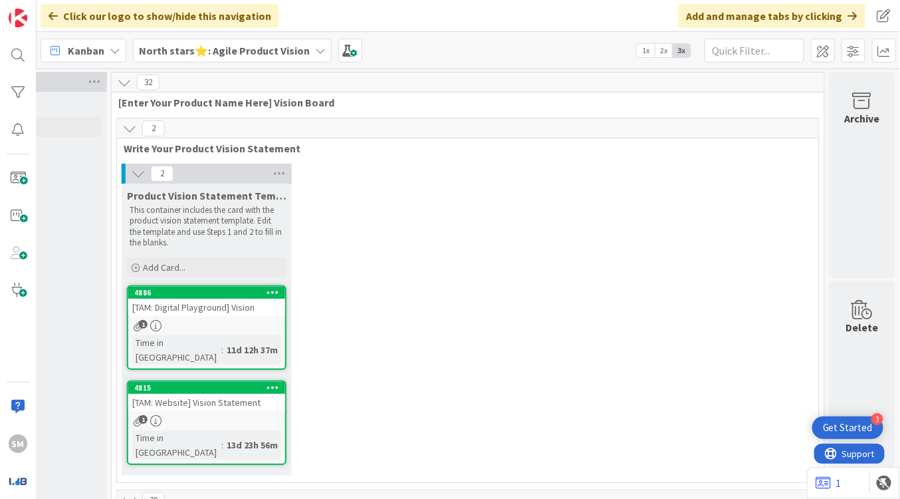
click at [513, 176] on div "2 Product Vision Statement Template This container includes the card with the p…" at bounding box center [468, 323] width 697 height 318
